Goal: Check status: Check status

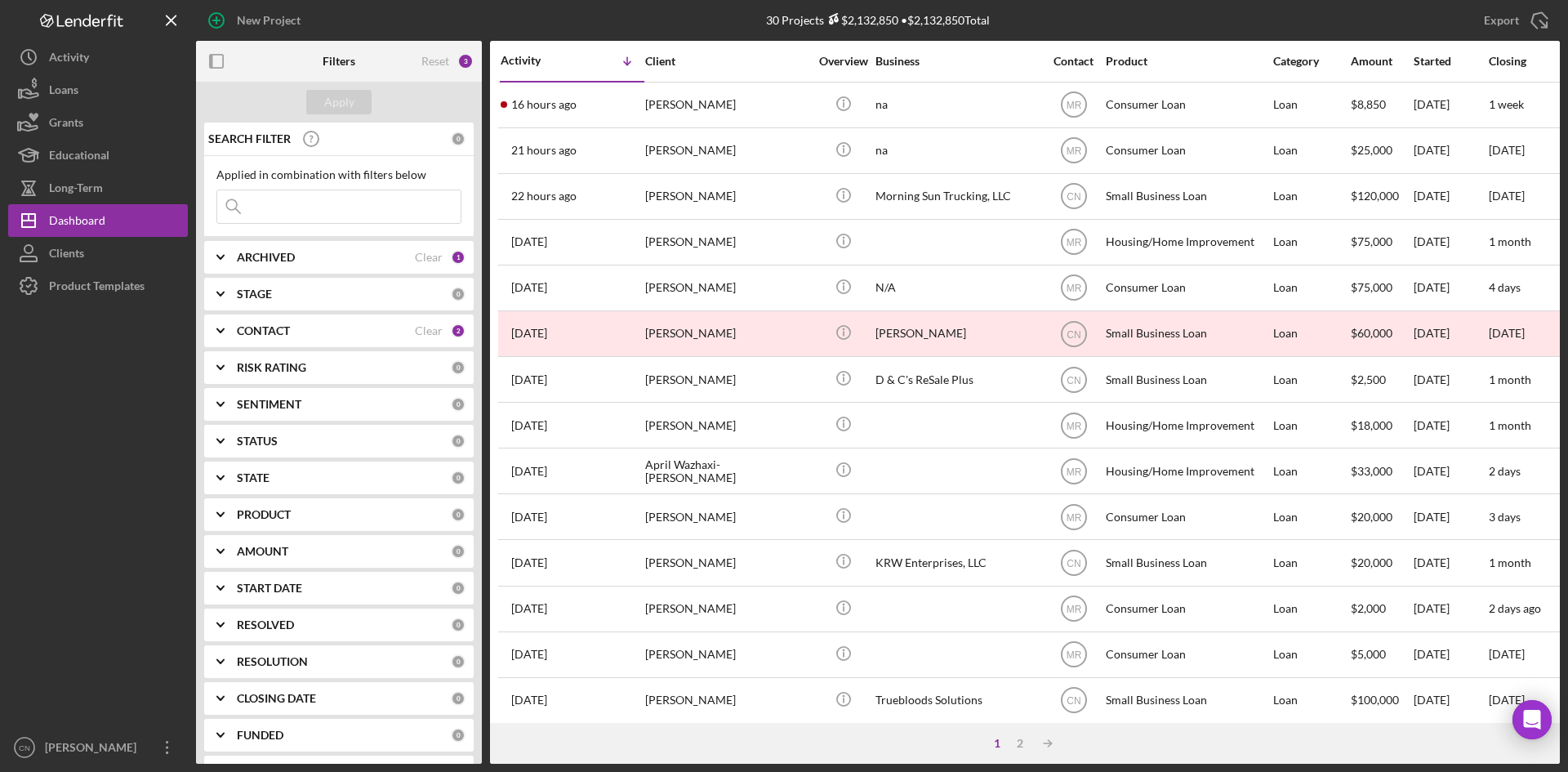
scroll to position [81, 0]
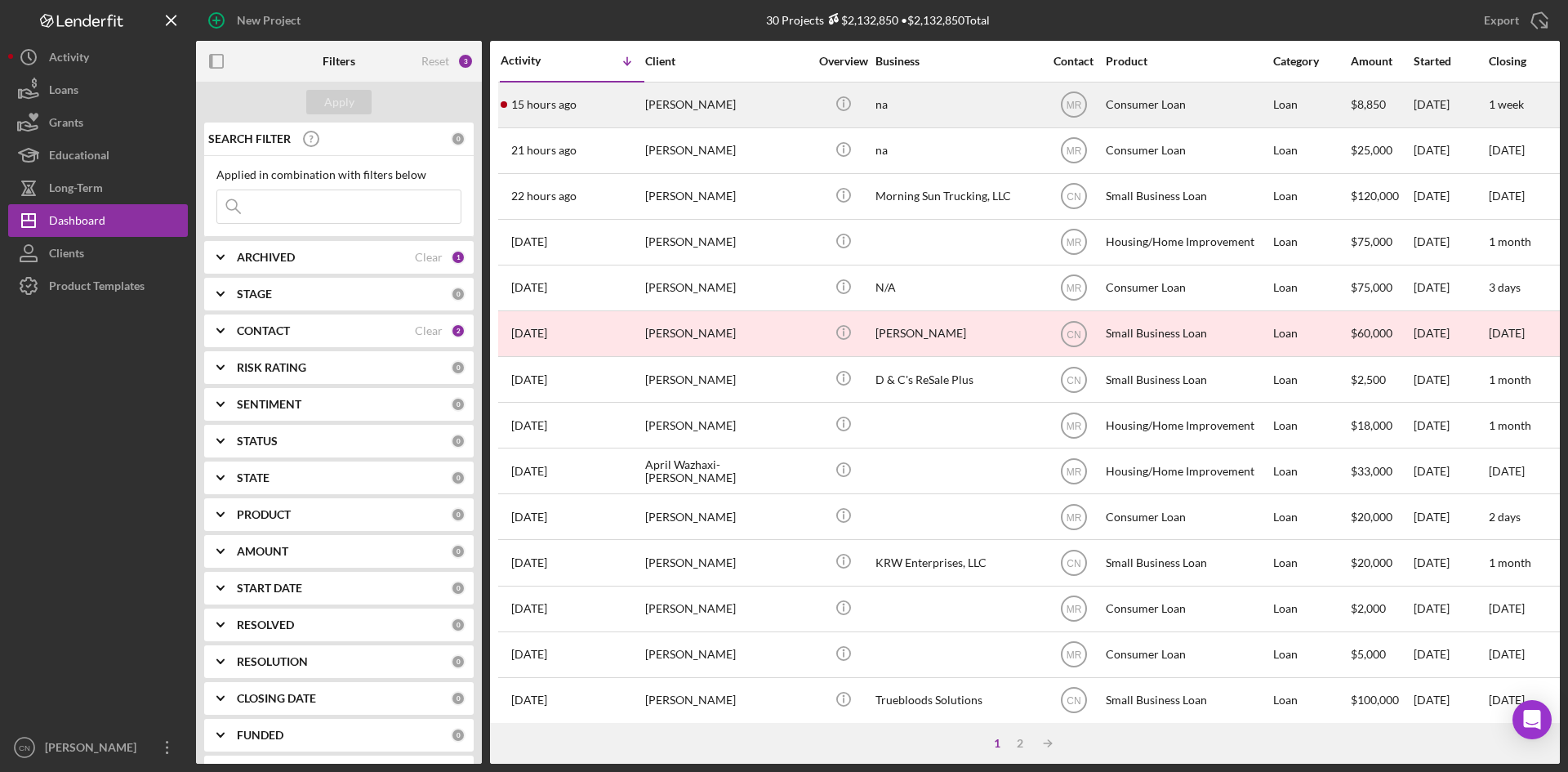
click at [665, 107] on div "[PERSON_NAME]" at bounding box center [726, 105] width 164 height 44
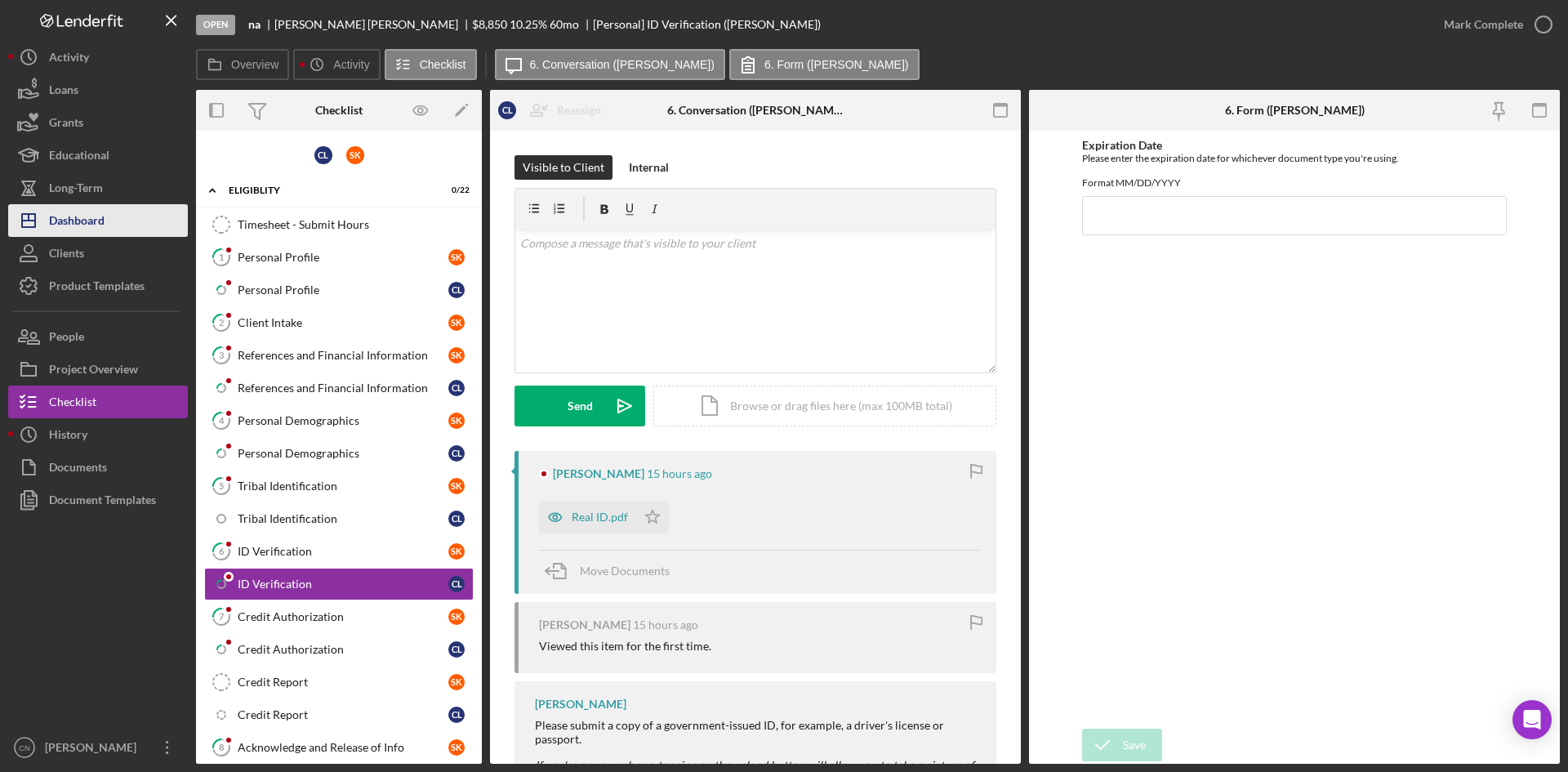
click at [72, 220] on div "Dashboard" at bounding box center [76, 222] width 56 height 37
